Goal: Check status

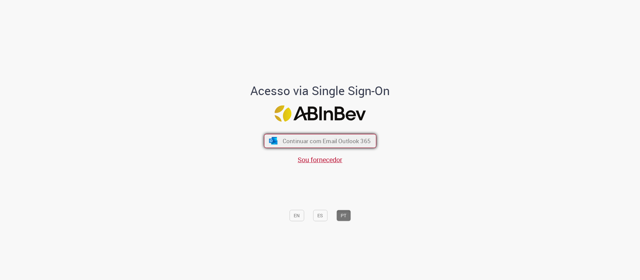
click at [335, 139] on span "Continuar com Email Outlook 365" at bounding box center [326, 141] width 88 height 8
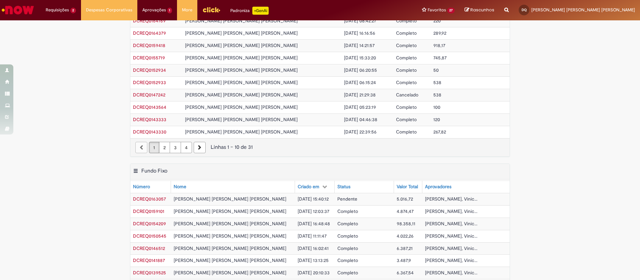
scroll to position [100, 0]
